Goal: Task Accomplishment & Management: Use online tool/utility

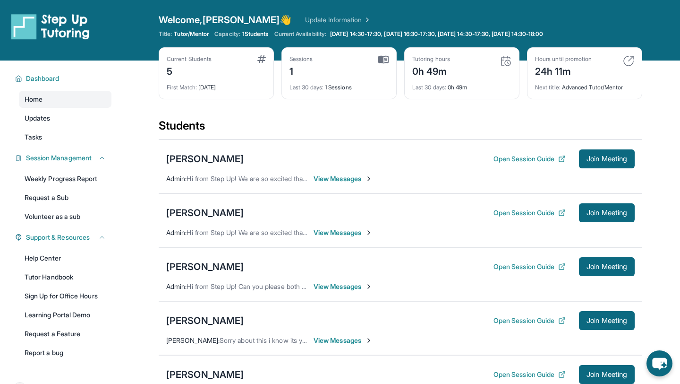
scroll to position [37, 0]
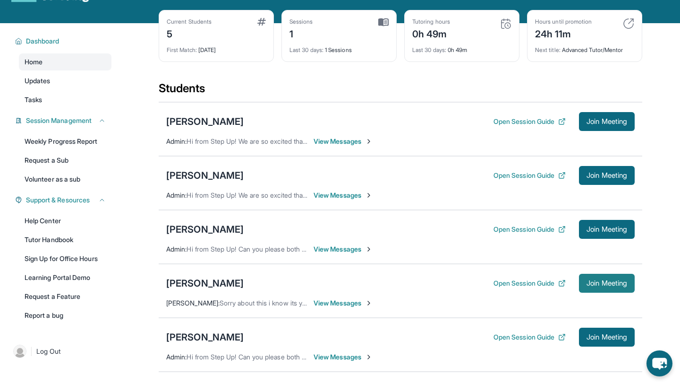
click at [601, 289] on button "Join Meeting" at bounding box center [607, 283] width 56 height 19
click at [548, 280] on button "Open Session Guide" at bounding box center [530, 282] width 72 height 9
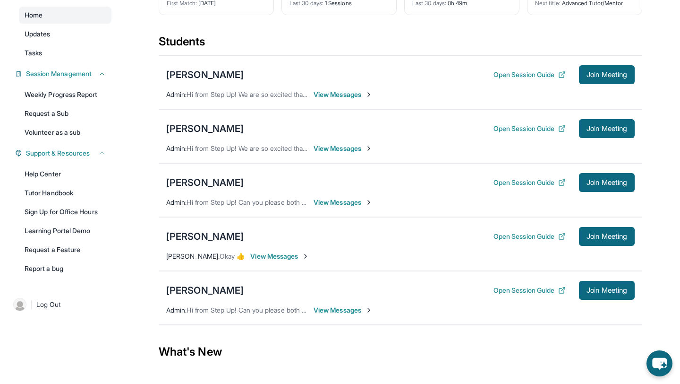
scroll to position [88, 0]
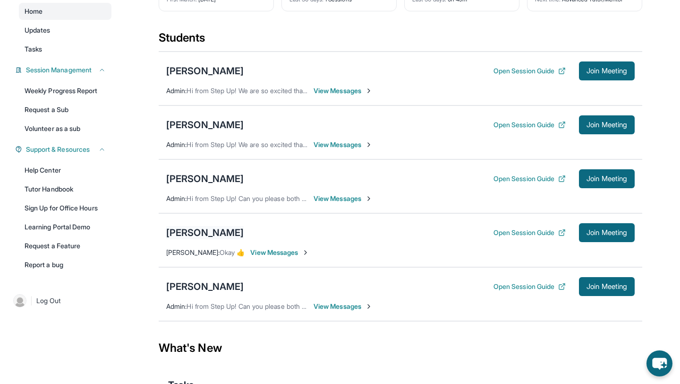
click at [202, 232] on div "[PERSON_NAME]" at bounding box center [204, 232] width 77 height 13
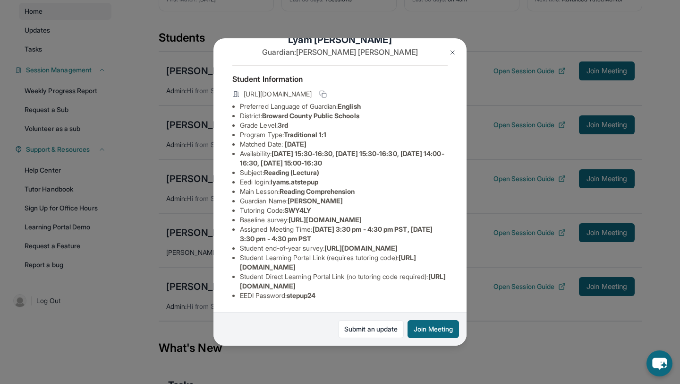
scroll to position [90, 0]
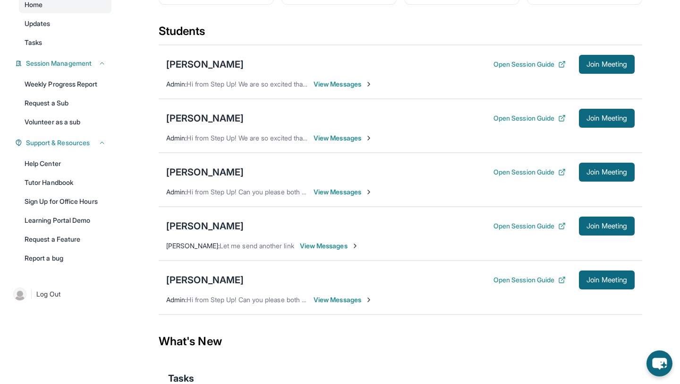
scroll to position [96, 0]
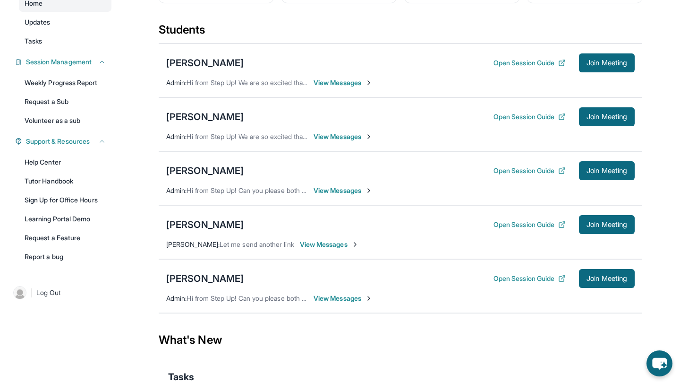
click at [357, 245] on span "View Messages" at bounding box center [329, 244] width 59 height 9
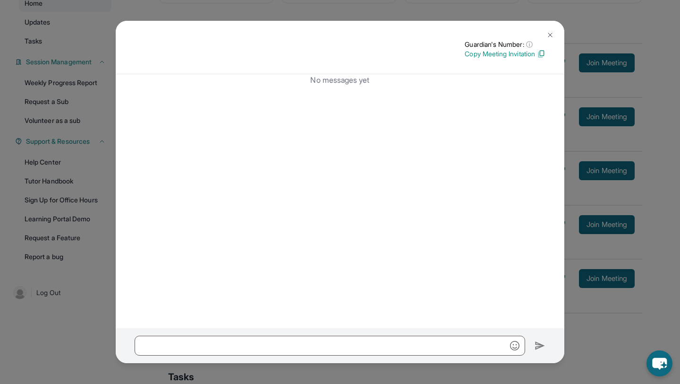
click at [551, 34] on img at bounding box center [551, 35] width 8 height 8
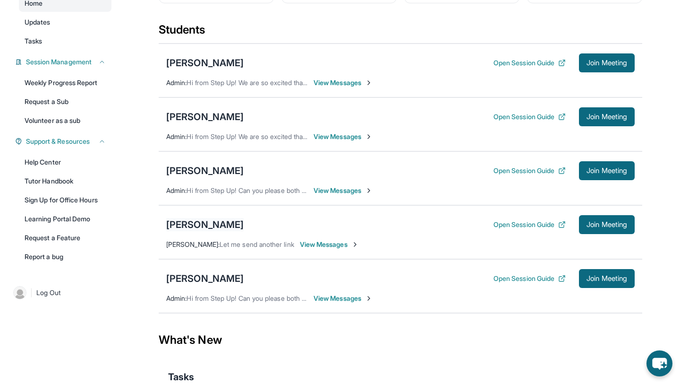
click at [234, 227] on div "[PERSON_NAME]" at bounding box center [204, 224] width 77 height 13
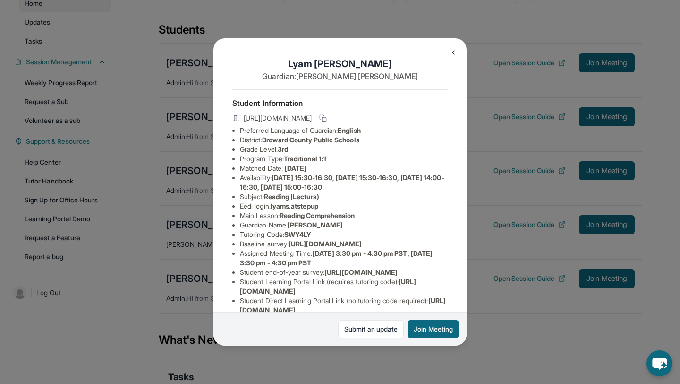
scroll to position [90, 0]
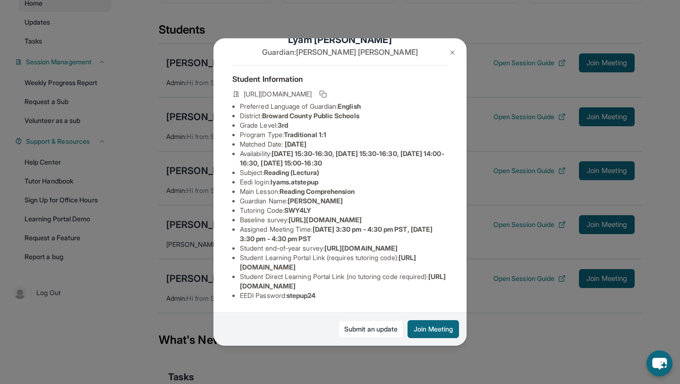
drag, startPoint x: 241, startPoint y: 287, endPoint x: 437, endPoint y: 286, distance: 195.6
click at [436, 287] on li "Student Direct Learning Portal Link (no tutoring code required) : https://stude…" at bounding box center [344, 281] width 208 height 19
copy span "[URL][DOMAIN_NAME]"
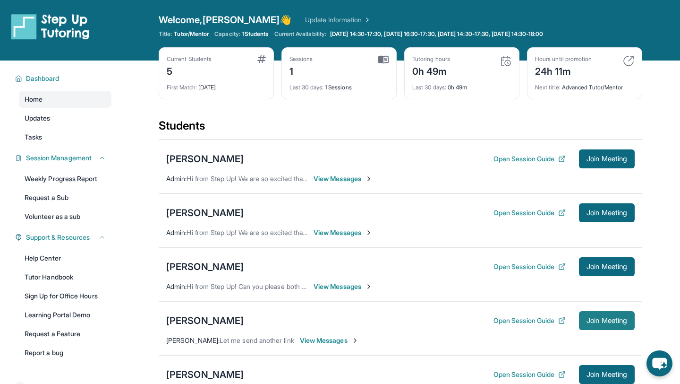
click at [591, 321] on span "Join Meeting" at bounding box center [607, 321] width 41 height 6
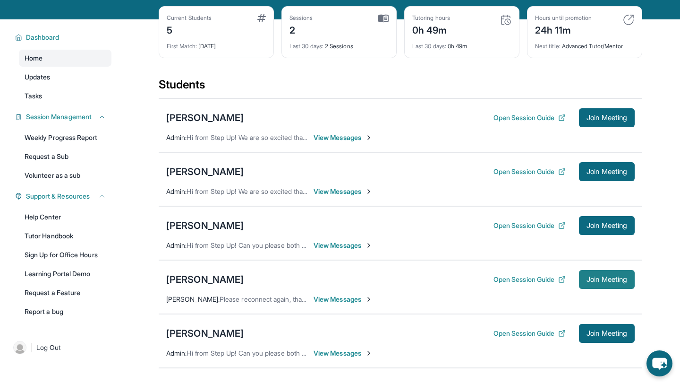
scroll to position [55, 0]
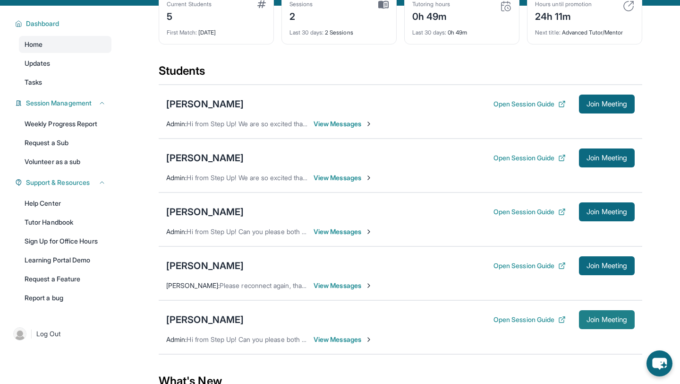
click at [597, 322] on span "Join Meeting" at bounding box center [607, 320] width 41 height 6
click at [609, 271] on button "Join Meeting" at bounding box center [607, 265] width 56 height 19
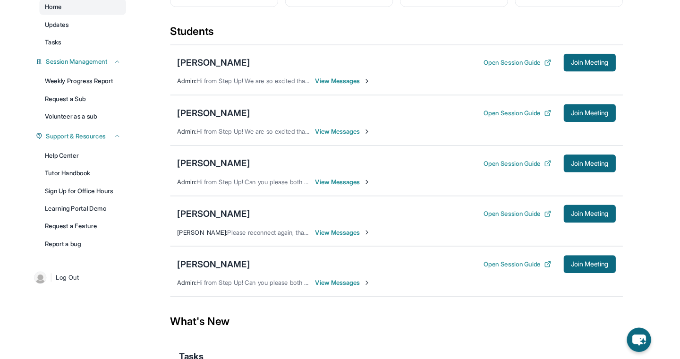
scroll to position [99, 0]
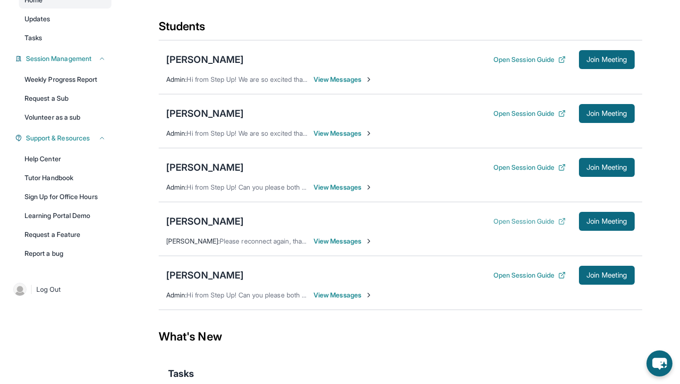
click at [541, 221] on button "Open Session Guide" at bounding box center [530, 220] width 72 height 9
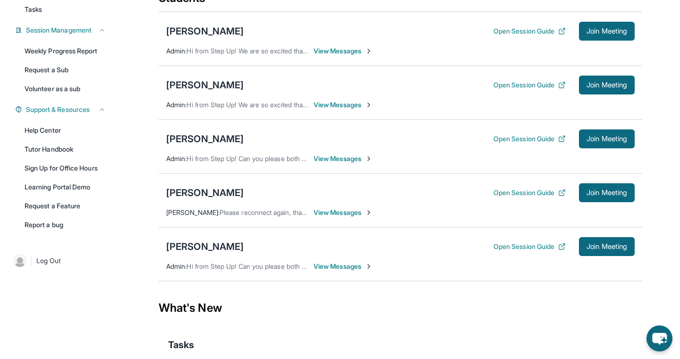
scroll to position [107, 0]
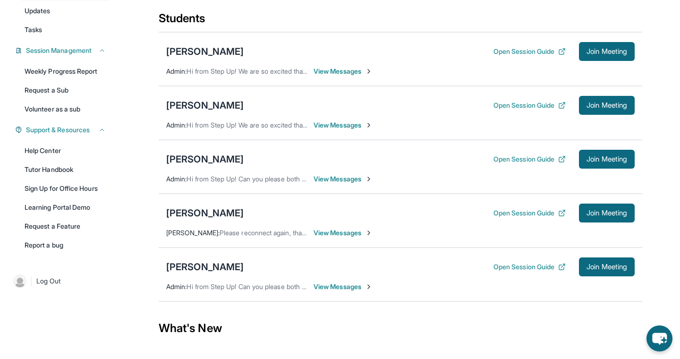
click at [363, 73] on span "View Messages" at bounding box center [343, 71] width 59 height 9
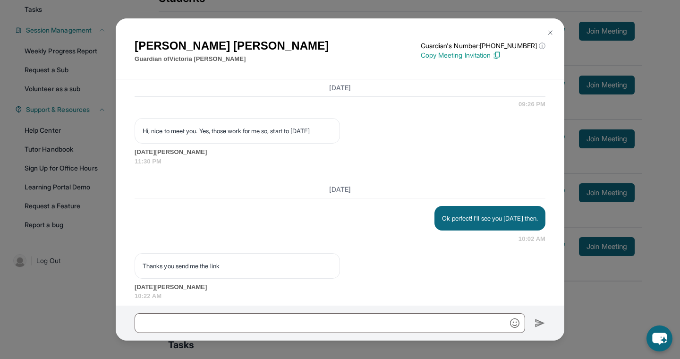
scroll to position [995, 0]
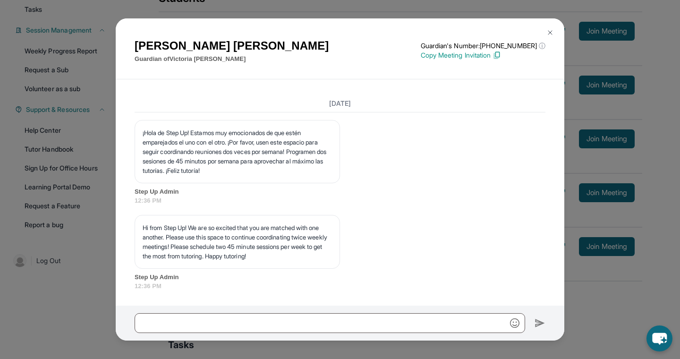
click at [548, 34] on img at bounding box center [551, 33] width 8 height 8
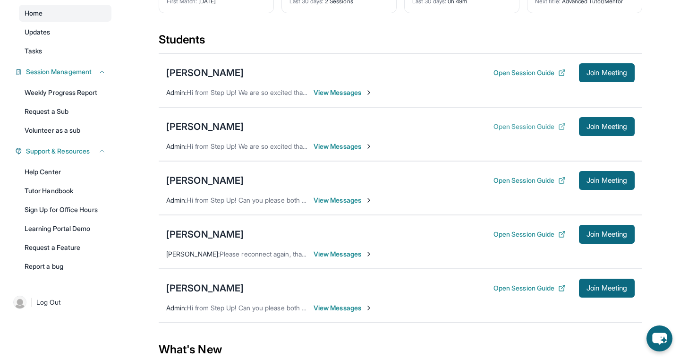
scroll to position [84, 0]
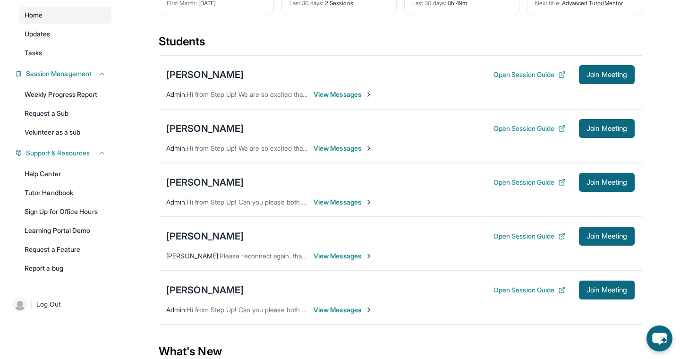
click at [360, 198] on span "View Messages" at bounding box center [343, 202] width 59 height 9
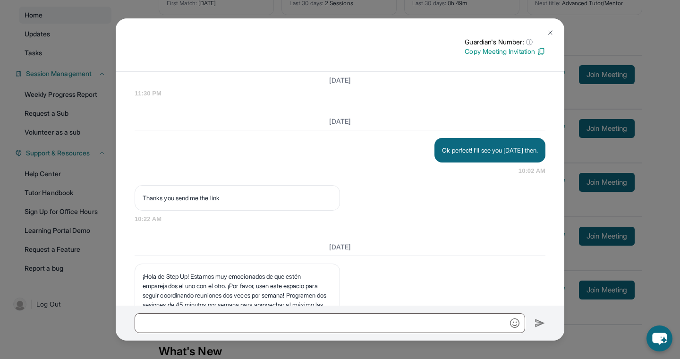
scroll to position [795, 0]
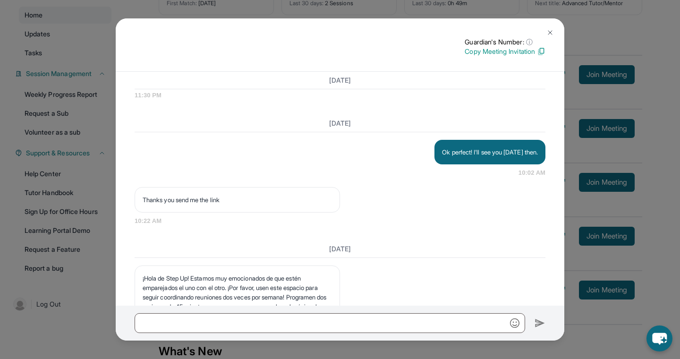
click at [550, 31] on img at bounding box center [551, 33] width 8 height 8
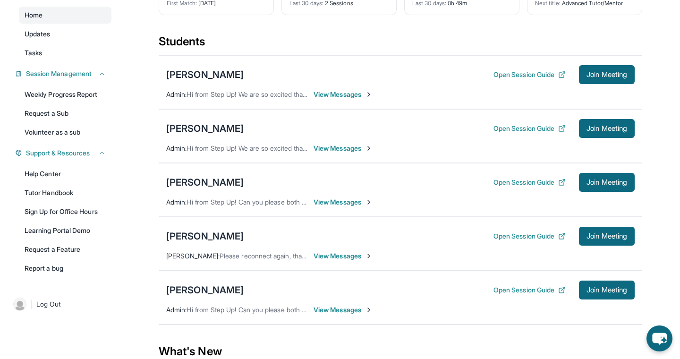
click at [350, 95] on span "View Messages" at bounding box center [343, 94] width 59 height 9
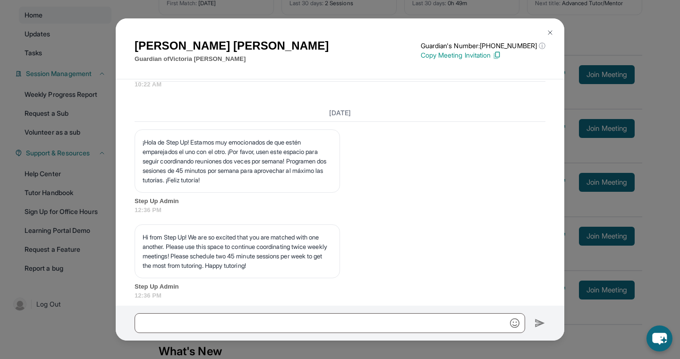
scroll to position [995, 0]
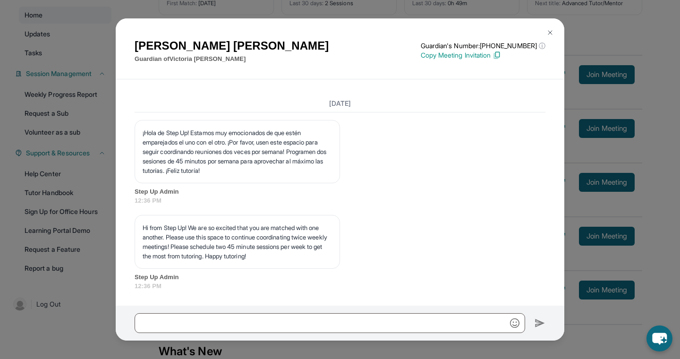
click at [550, 29] on img at bounding box center [551, 33] width 8 height 8
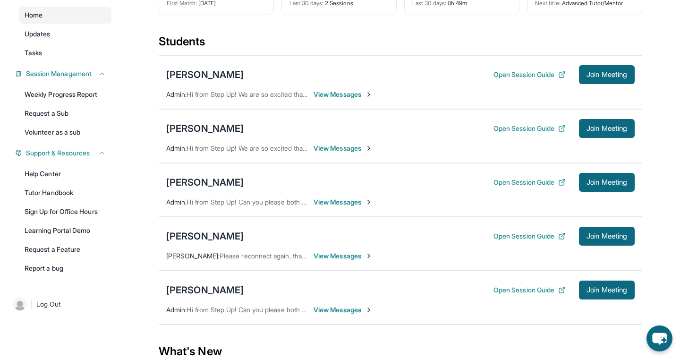
click at [388, 96] on div "Victoria Lara Acevedo Open Session Guide Join Meeting Admin : Hi from Step Up! …" at bounding box center [401, 82] width 484 height 54
click at [495, 77] on button "Open Session Guide" at bounding box center [530, 74] width 72 height 9
click at [244, 76] on div "[PERSON_NAME]" at bounding box center [204, 74] width 77 height 13
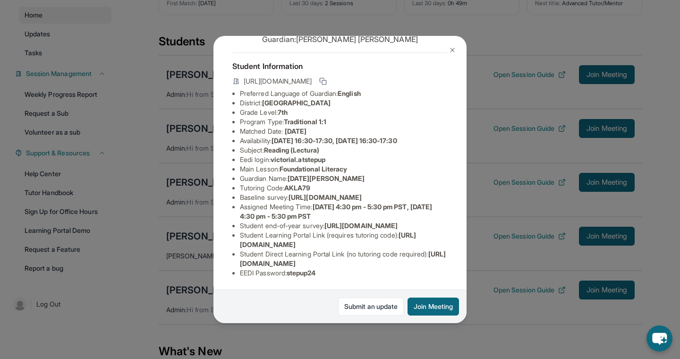
scroll to position [101, 0]
drag, startPoint x: 235, startPoint y: 263, endPoint x: 434, endPoint y: 264, distance: 199.4
click at [434, 264] on ul "Preferred Language of Guardian: English District: Alum Rock Union School Distri…" at bounding box center [339, 183] width 215 height 189
copy span "https://student-portal.stepuptutoring.org/student/AKLA79"
click at [518, 195] on div "Victoria Lara Acevedo Guardian: Lucia Acevedo Student Information https://stude…" at bounding box center [340, 179] width 680 height 359
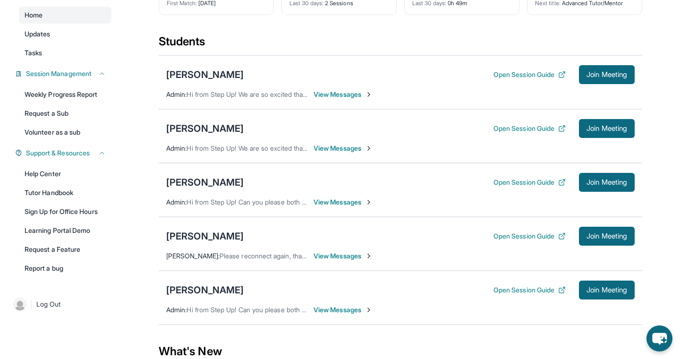
click at [353, 92] on span "View Messages" at bounding box center [343, 94] width 59 height 9
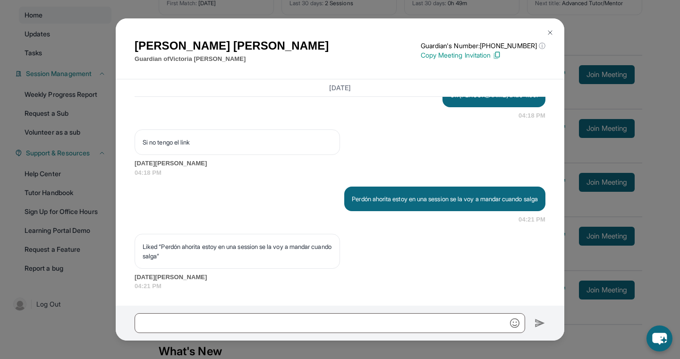
scroll to position [1279, 0]
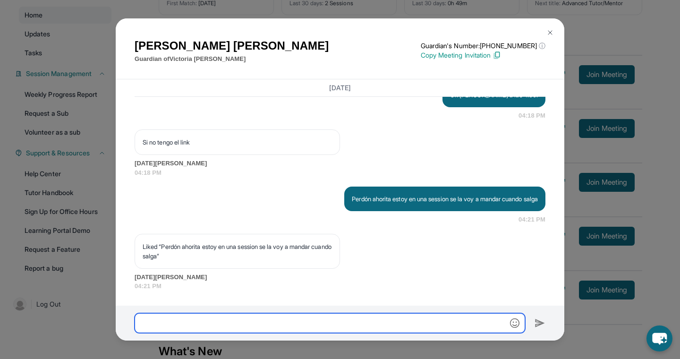
click at [347, 315] on input "text" at bounding box center [330, 323] width 391 height 20
paste input "**********"
type input "**********"
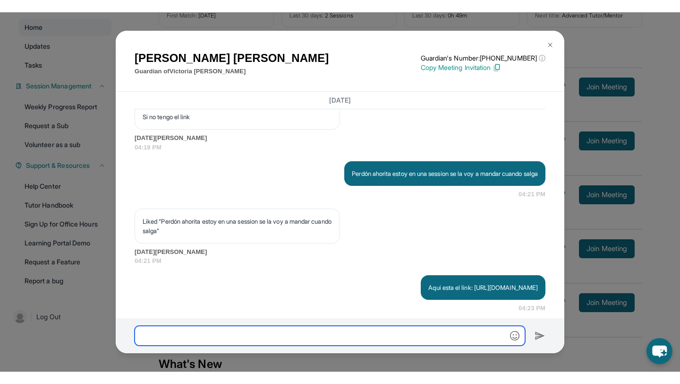
scroll to position [1336, 0]
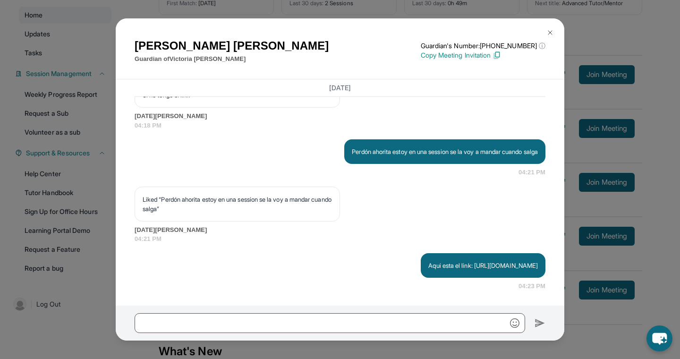
click at [554, 29] on button at bounding box center [550, 32] width 19 height 19
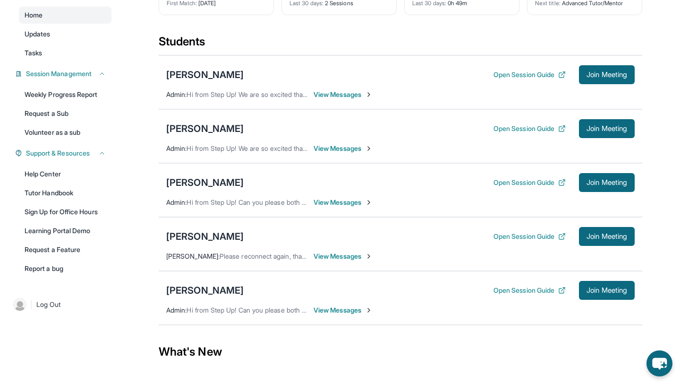
click at [329, 95] on span "View Messages" at bounding box center [343, 94] width 59 height 9
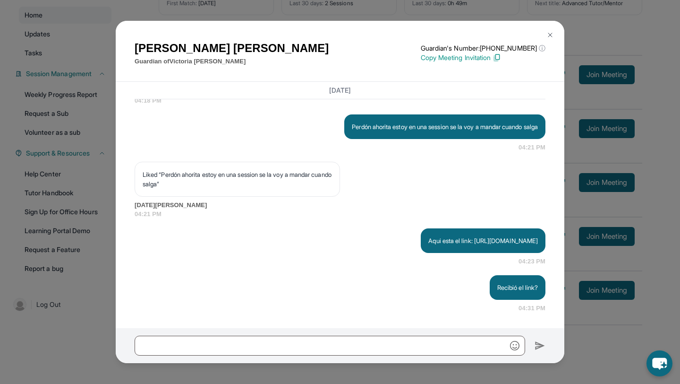
scroll to position [1363, 0]
click at [551, 30] on button at bounding box center [550, 35] width 19 height 19
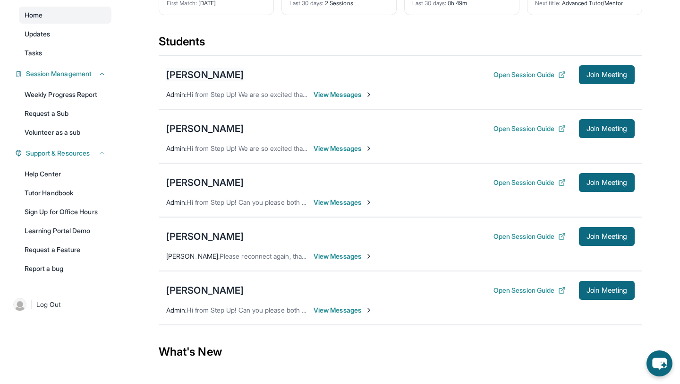
click at [239, 75] on div "[PERSON_NAME]" at bounding box center [204, 74] width 77 height 13
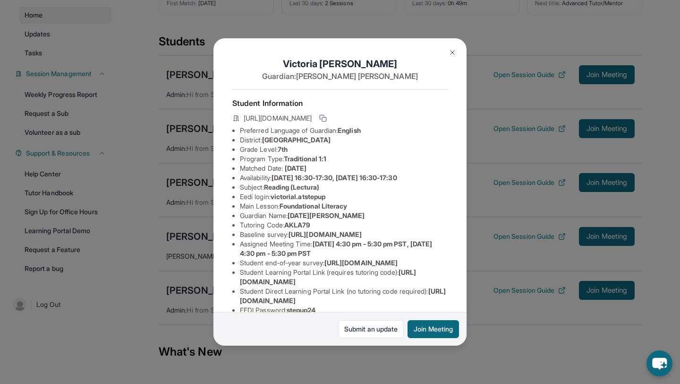
scroll to position [81, 0]
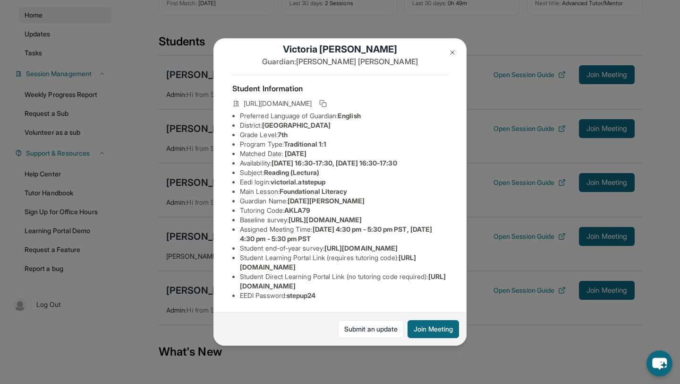
click at [580, 180] on div "Victoria Lara Acevedo Guardian: Lucia Acevedo Student Information https://stude…" at bounding box center [340, 192] width 680 height 384
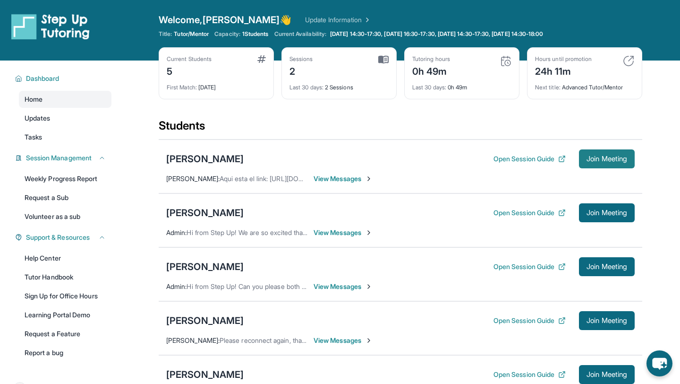
click at [594, 160] on span "Join Meeting" at bounding box center [607, 159] width 41 height 6
click at [525, 161] on button "Open Session Guide" at bounding box center [530, 158] width 72 height 9
click at [594, 156] on span "Join Meeting" at bounding box center [607, 159] width 41 height 6
click at [524, 151] on div "Open Session Guide Join Meeting" at bounding box center [564, 158] width 141 height 19
click at [525, 156] on button "Open Session Guide" at bounding box center [530, 158] width 72 height 9
